Goal: Transaction & Acquisition: Purchase product/service

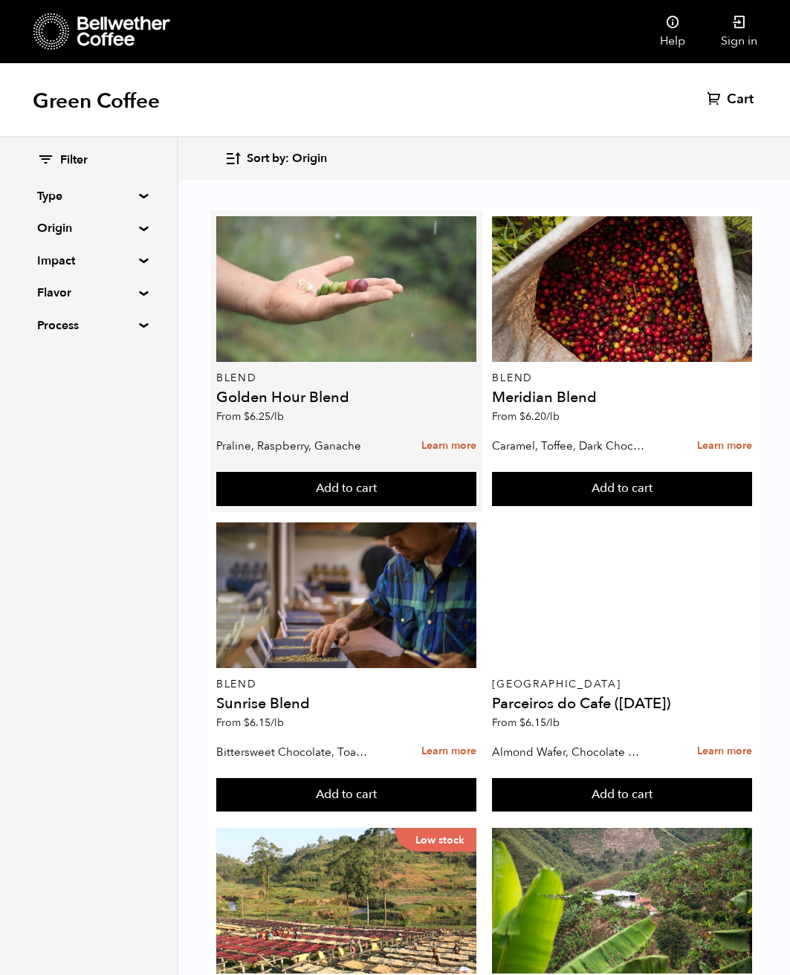
scroll to position [297, 0]
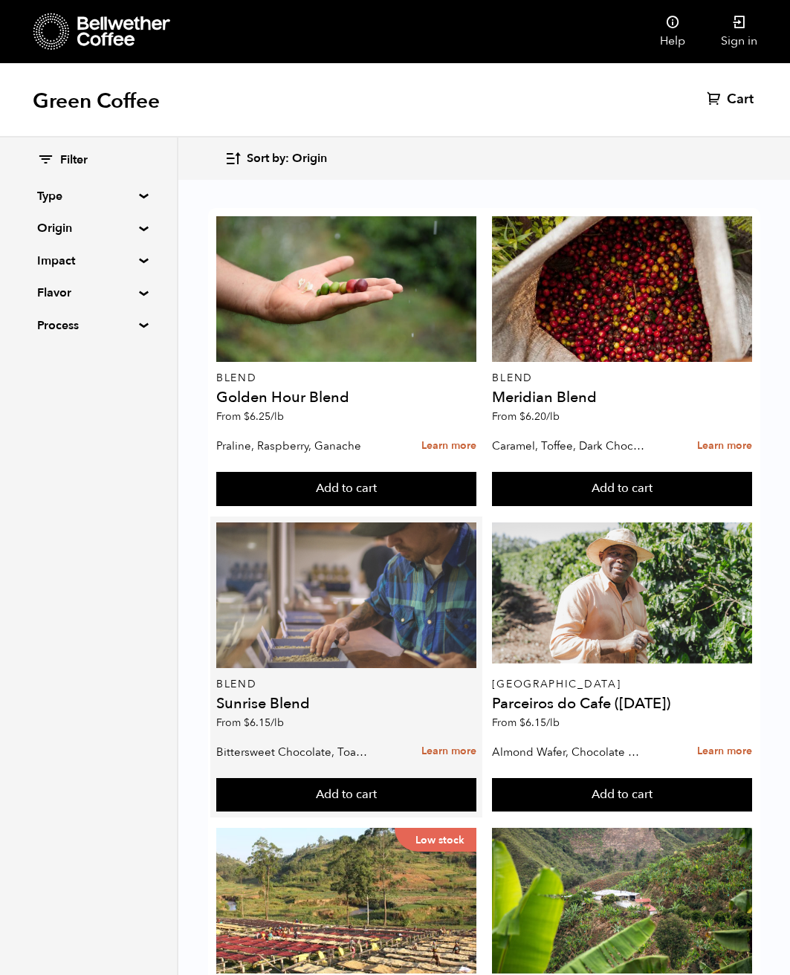
click at [349, 523] on div at bounding box center [346, 596] width 260 height 146
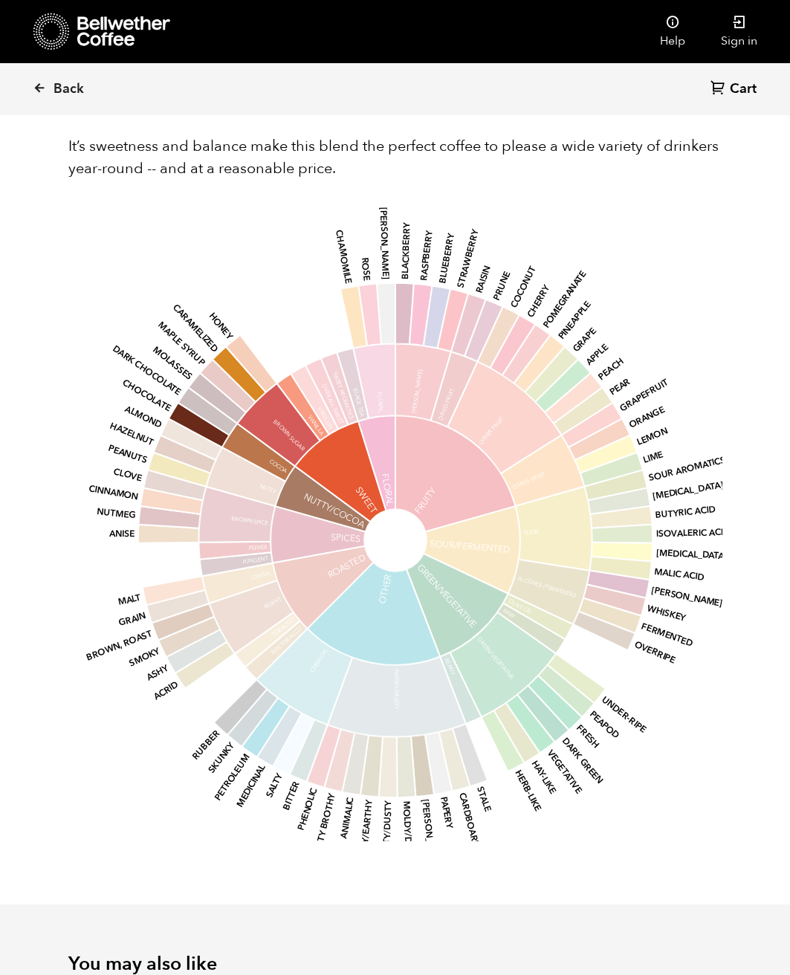
scroll to position [1041, 0]
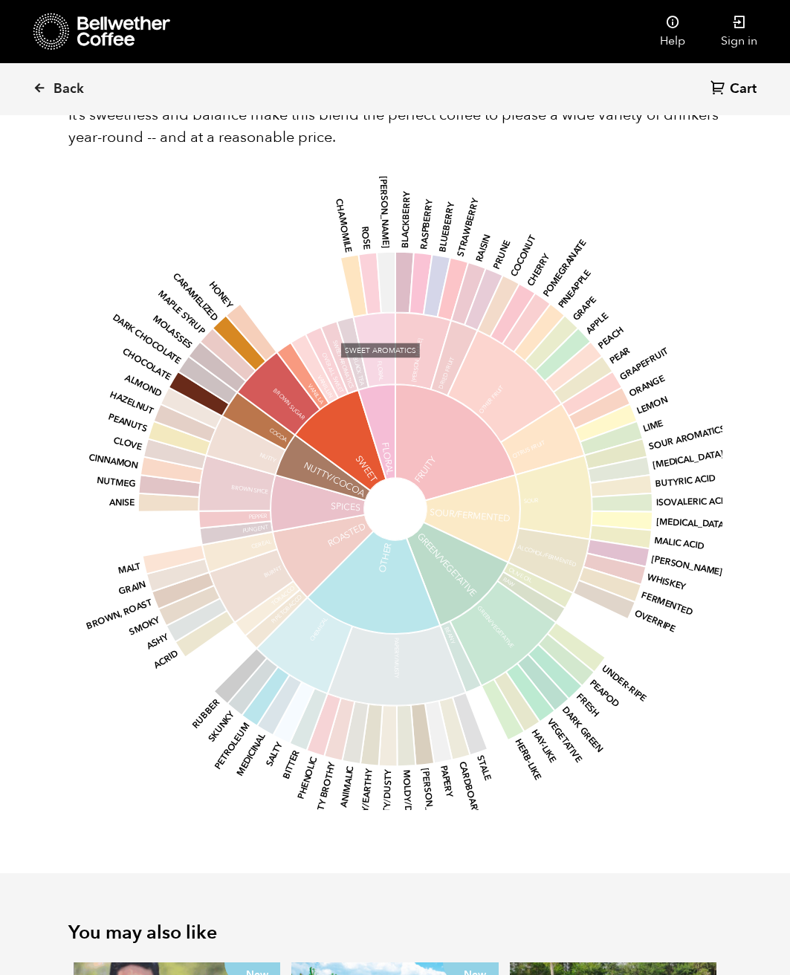
click at [336, 349] on icon at bounding box center [338, 358] width 37 height 72
click at [361, 383] on icon at bounding box center [353, 353] width 32 height 73
click at [384, 373] on icon at bounding box center [374, 350] width 42 height 75
